Goal: Transaction & Acquisition: Purchase product/service

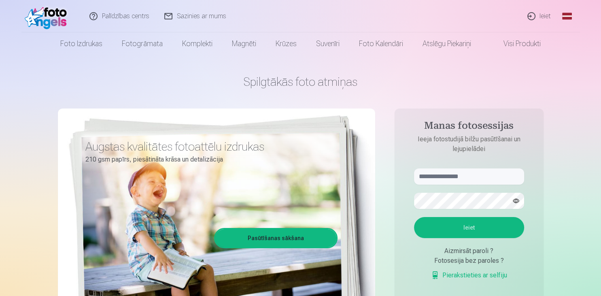
click at [541, 15] on link "Ieiet" at bounding box center [539, 16] width 39 height 32
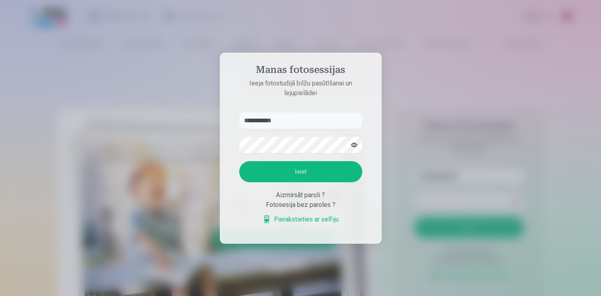
type input "**********"
click at [283, 173] on button "Ieiet" at bounding box center [300, 171] width 123 height 21
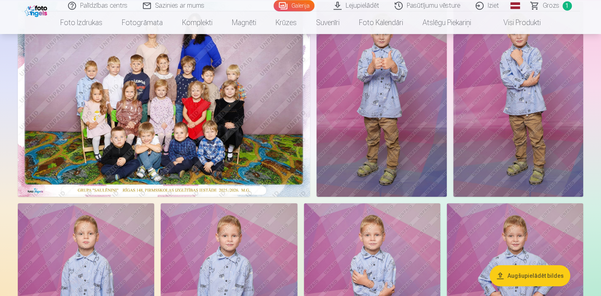
scroll to position [29, 0]
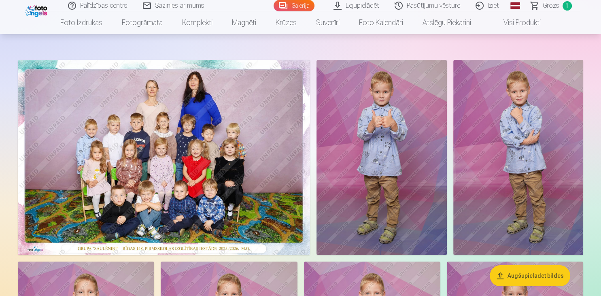
click at [556, 4] on span "Grozs" at bounding box center [551, 6] width 17 height 10
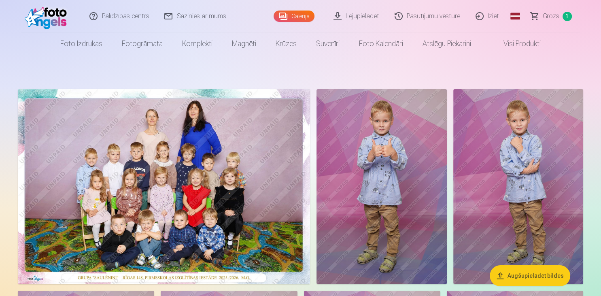
click at [247, 169] on img at bounding box center [164, 186] width 292 height 195
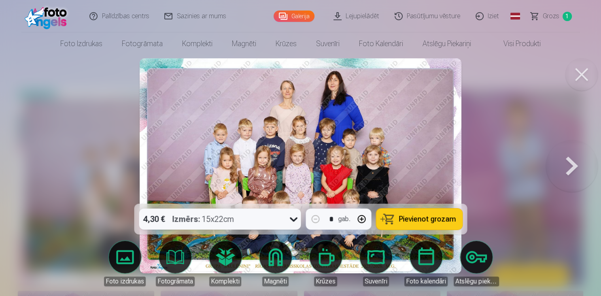
click at [412, 219] on span "Pievienot grozam" at bounding box center [427, 218] width 57 height 7
click at [583, 74] on button at bounding box center [582, 74] width 32 height 32
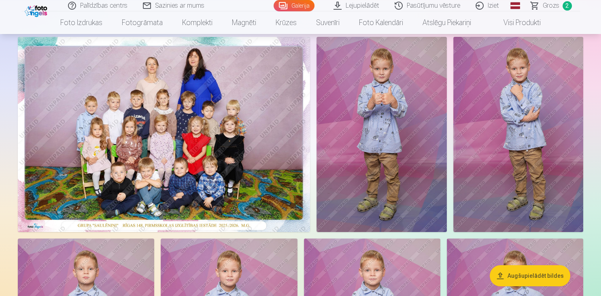
scroll to position [47, 0]
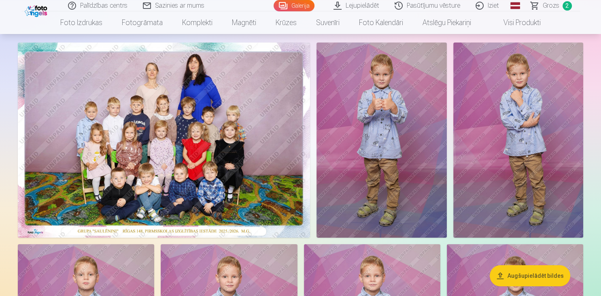
click at [532, 82] on img at bounding box center [519, 140] width 130 height 195
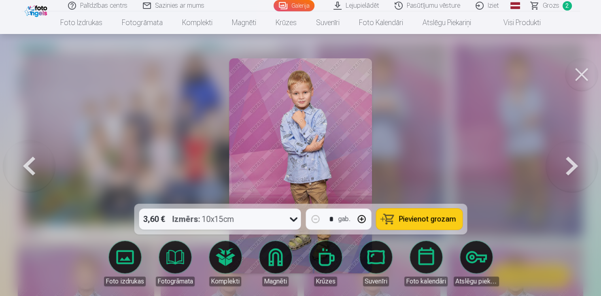
click at [414, 223] on span "Pievienot grozam" at bounding box center [427, 218] width 57 height 7
click at [585, 78] on button at bounding box center [582, 74] width 32 height 32
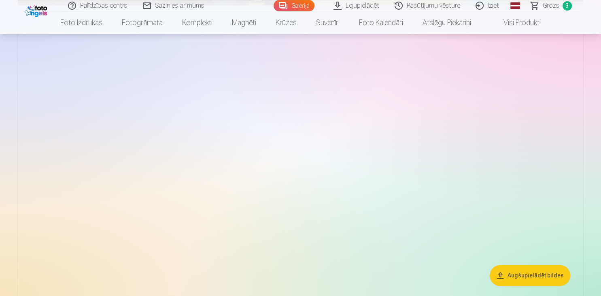
scroll to position [868, 0]
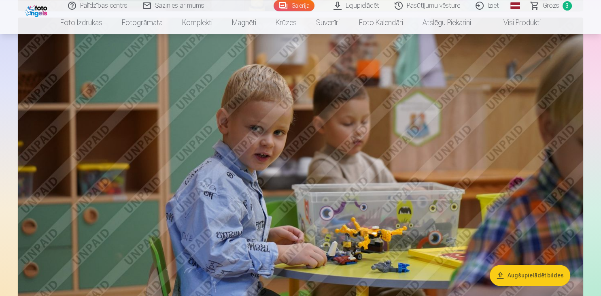
click at [356, 69] on img at bounding box center [301, 205] width 566 height 377
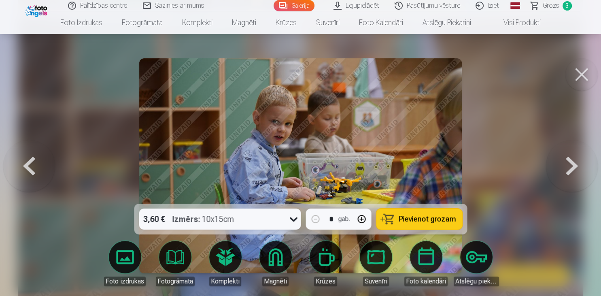
click at [411, 222] on span "Pievienot grozam" at bounding box center [427, 218] width 57 height 7
click at [580, 79] on button at bounding box center [582, 74] width 32 height 32
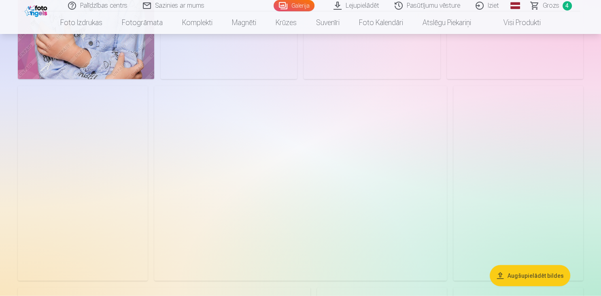
scroll to position [1602, 0]
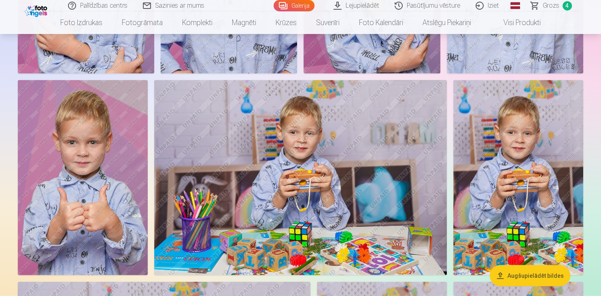
click at [114, 202] on img at bounding box center [83, 177] width 130 height 195
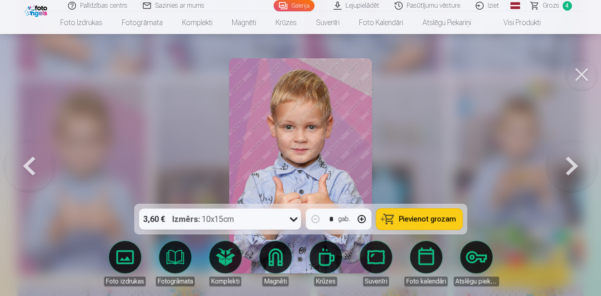
click at [432, 218] on span "Pievienot grozam" at bounding box center [427, 218] width 57 height 7
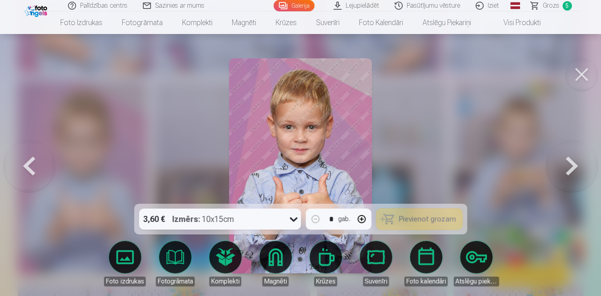
click at [587, 75] on button at bounding box center [582, 74] width 32 height 32
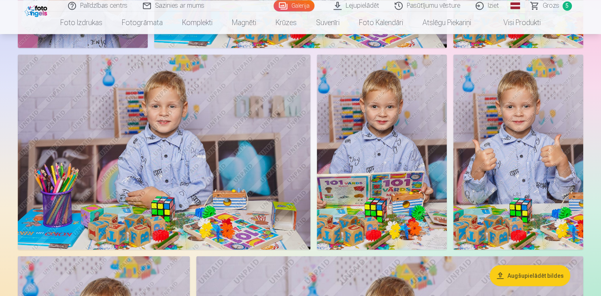
scroll to position [1835, 0]
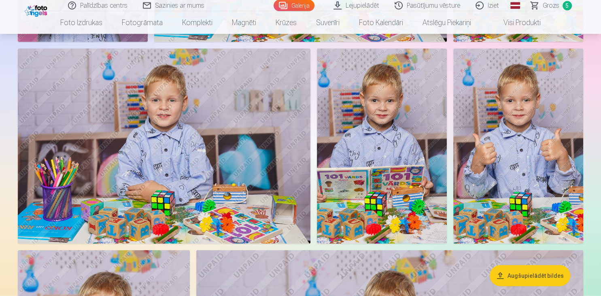
click at [400, 120] on img at bounding box center [382, 146] width 130 height 195
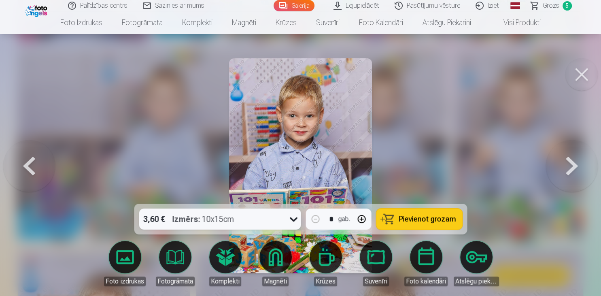
click at [407, 226] on button "Pievienot grozam" at bounding box center [419, 219] width 86 height 21
click at [582, 80] on button at bounding box center [582, 74] width 32 height 32
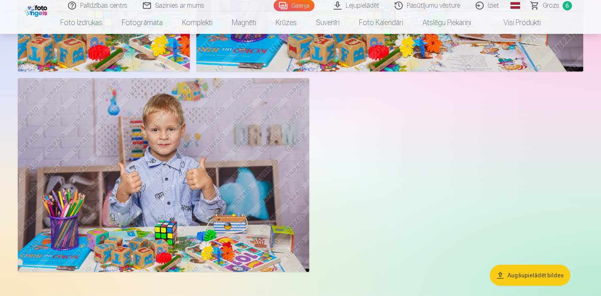
scroll to position [2278, 0]
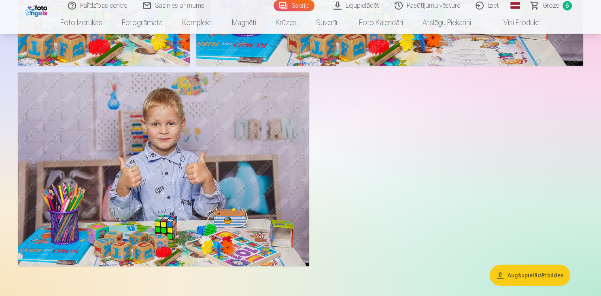
click at [296, 170] on img at bounding box center [164, 169] width 292 height 194
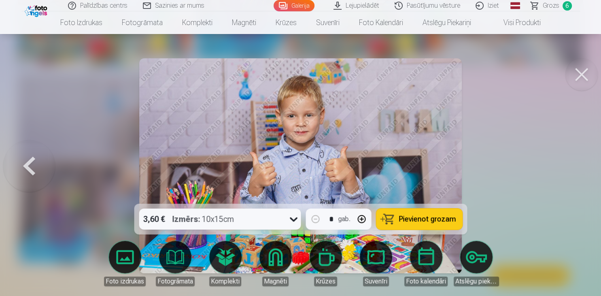
click at [436, 221] on span "Pievienot grozam" at bounding box center [427, 218] width 57 height 7
click at [579, 75] on button at bounding box center [582, 74] width 32 height 32
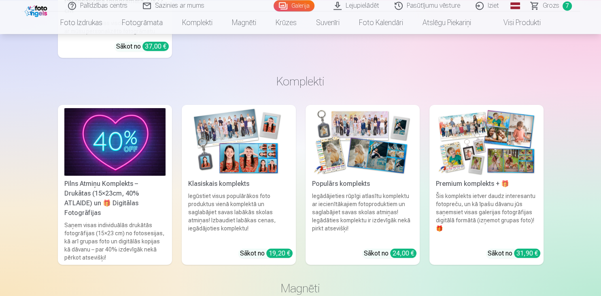
scroll to position [3047, 0]
